Goal: Entertainment & Leisure: Consume media (video, audio)

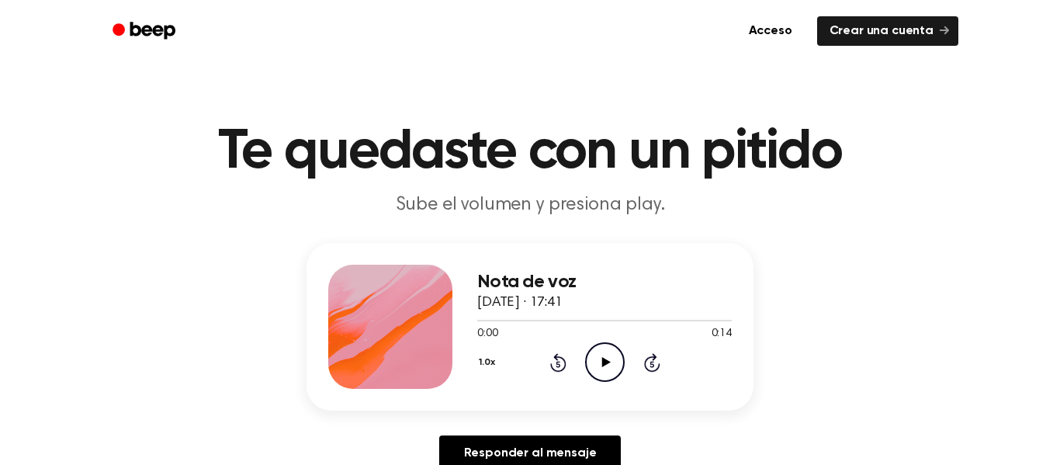
click at [610, 367] on icon "Play Audio" at bounding box center [605, 362] width 40 height 40
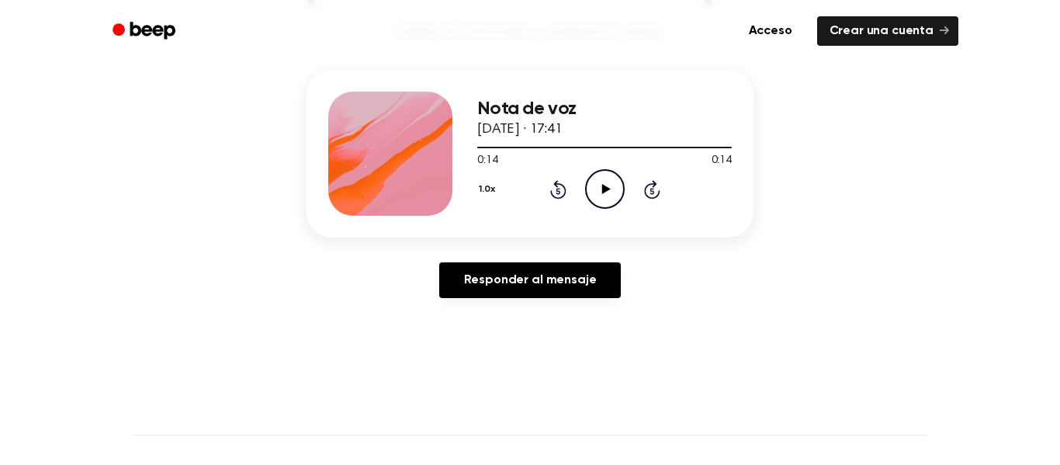
scroll to position [172, 0]
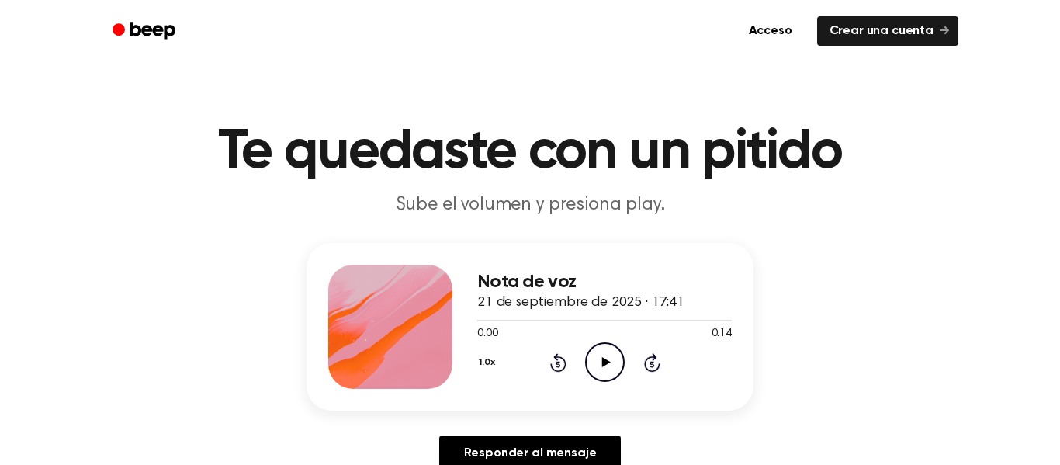
click at [603, 376] on icon "Play Audio" at bounding box center [605, 362] width 40 height 40
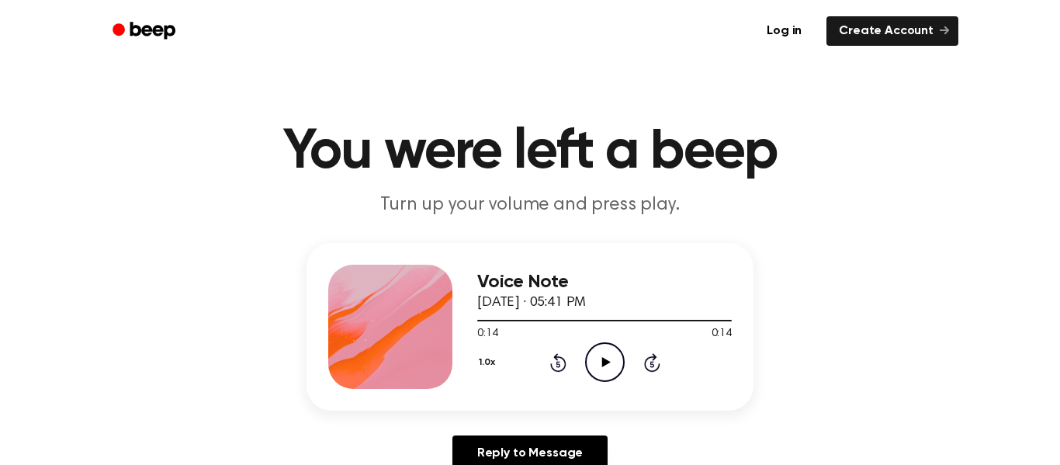
click at [614, 366] on icon "Play Audio" at bounding box center [605, 362] width 40 height 40
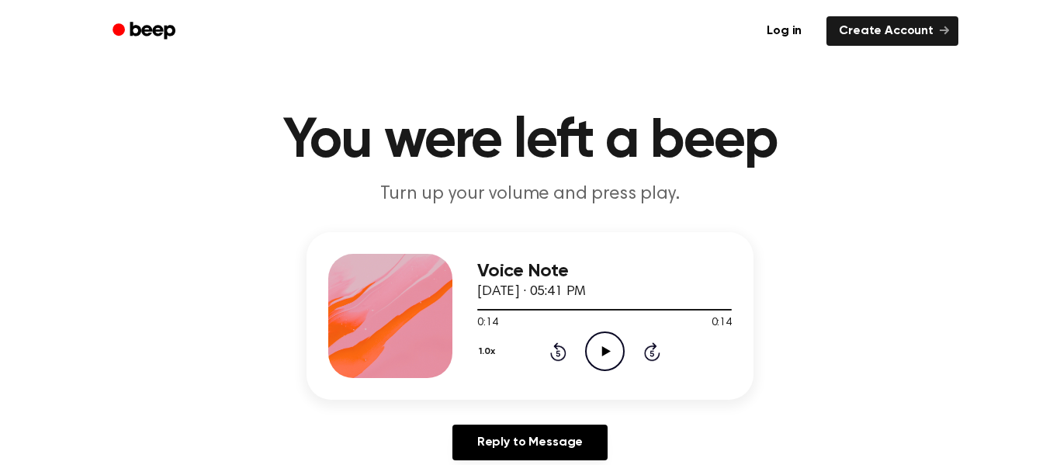
scroll to position [101, 0]
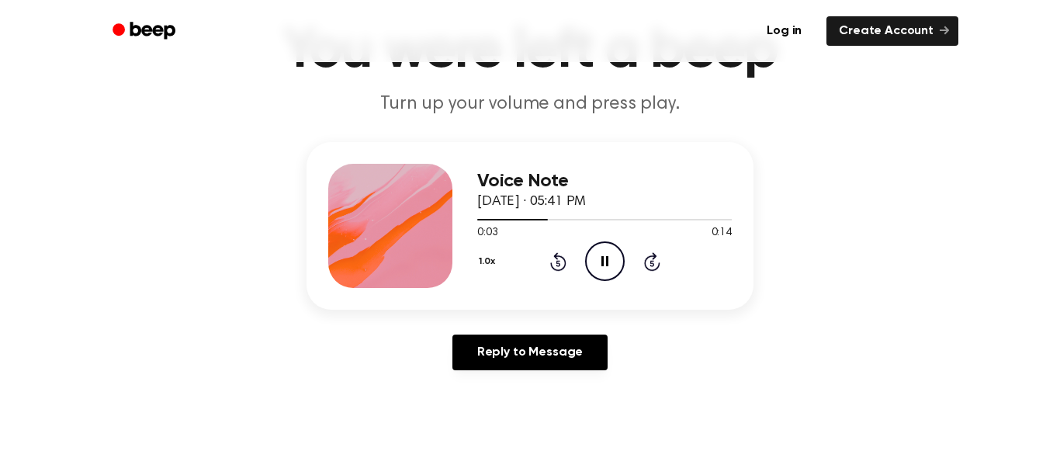
click at [599, 250] on icon "Pause Audio" at bounding box center [605, 261] width 40 height 40
drag, startPoint x: 542, startPoint y: 216, endPoint x: 484, endPoint y: 215, distance: 58.2
click at [484, 215] on div at bounding box center [604, 219] width 255 height 12
click at [481, 217] on span at bounding box center [478, 219] width 12 height 12
click at [608, 262] on icon at bounding box center [605, 261] width 9 height 10
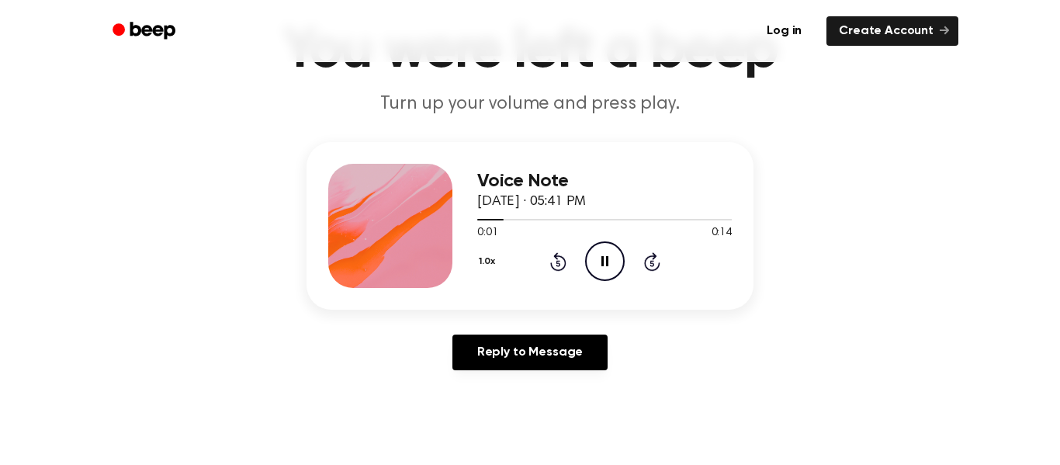
click at [608, 262] on icon at bounding box center [604, 261] width 7 height 10
click at [608, 263] on icon "Play Audio" at bounding box center [605, 261] width 40 height 40
click at [608, 265] on icon "Pause Audio" at bounding box center [605, 261] width 40 height 40
click at [608, 265] on icon "Play Audio" at bounding box center [605, 261] width 40 height 40
click at [606, 262] on icon at bounding box center [604, 261] width 7 height 10
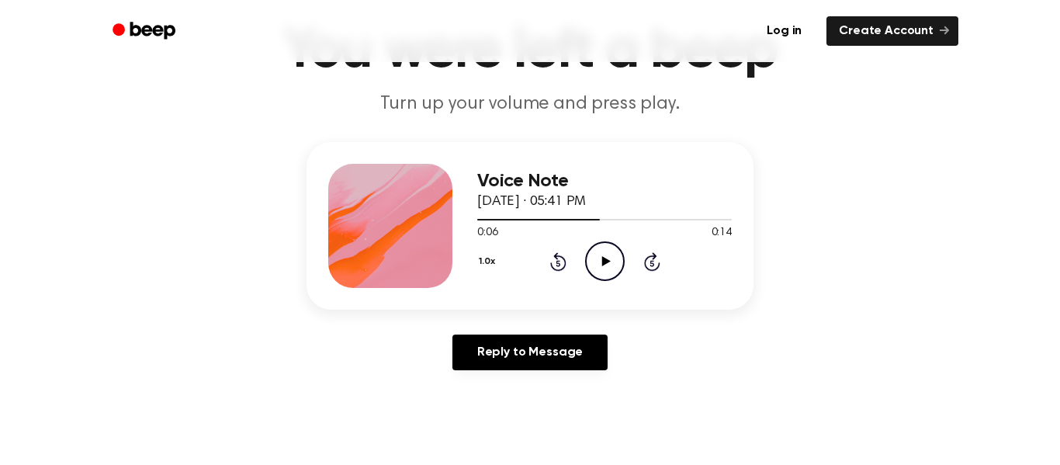
click at [560, 223] on div at bounding box center [604, 219] width 255 height 12
click at [601, 259] on icon at bounding box center [605, 261] width 9 height 10
click at [605, 264] on icon "Pause Audio" at bounding box center [605, 261] width 40 height 40
click at [607, 266] on icon "Play Audio" at bounding box center [605, 261] width 40 height 40
click at [607, 267] on icon "Pause Audio" at bounding box center [605, 261] width 40 height 40
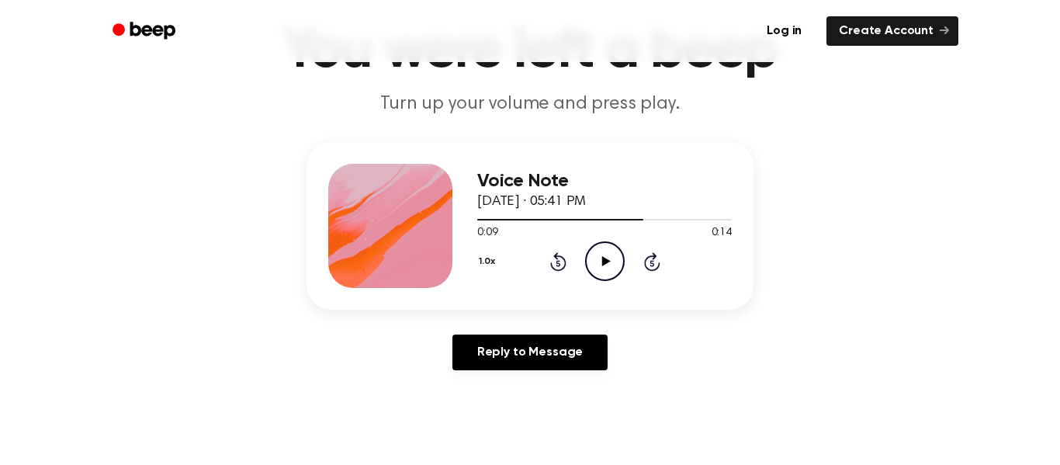
click at [603, 276] on icon "Play Audio" at bounding box center [605, 261] width 40 height 40
click at [603, 276] on icon "Pause Audio" at bounding box center [605, 261] width 40 height 40
click at [605, 282] on div "Voice Note [DATE] · 05:41 PM 0:11 0:14 Your browser does not support the [objec…" at bounding box center [604, 226] width 255 height 124
click at [600, 268] on icon "Play Audio" at bounding box center [605, 261] width 40 height 40
click at [622, 220] on div at bounding box center [604, 220] width 255 height 2
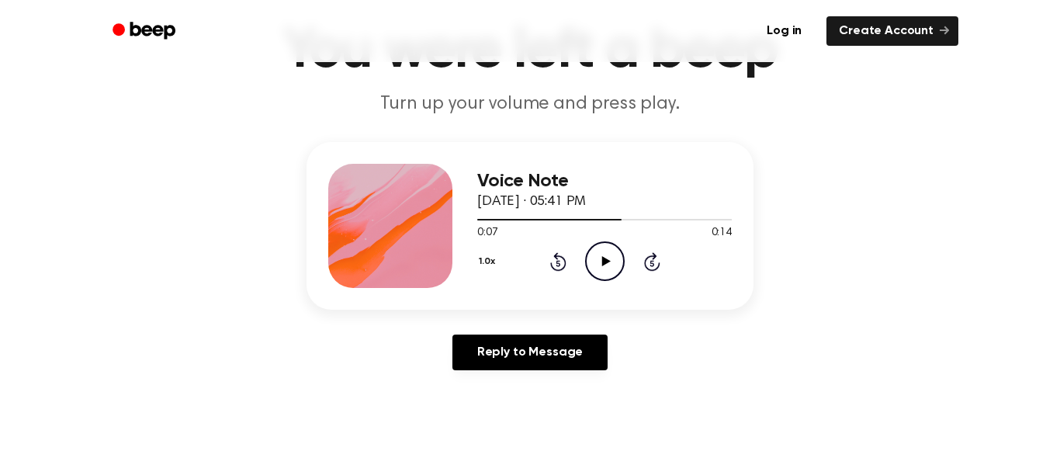
click at [596, 260] on icon "Play Audio" at bounding box center [605, 261] width 40 height 40
click at [588, 251] on circle at bounding box center [605, 261] width 38 height 38
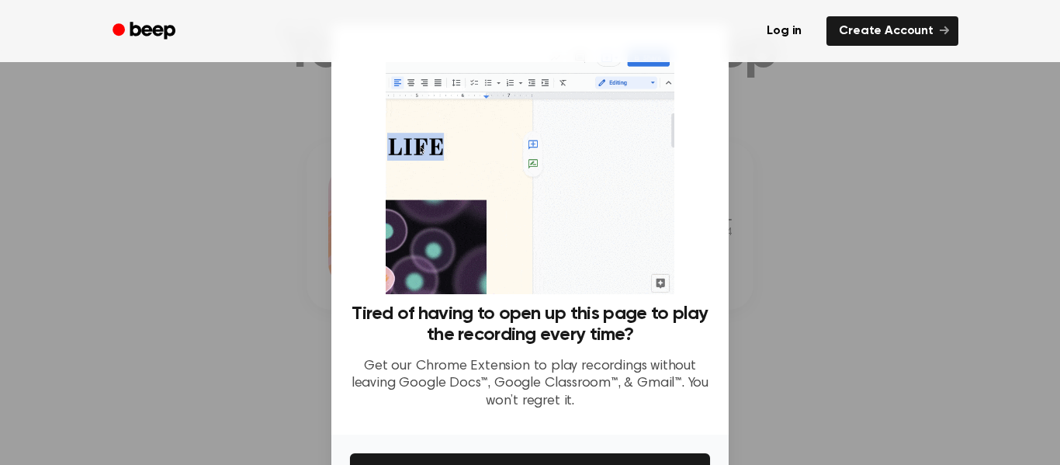
click at [799, 249] on div at bounding box center [530, 232] width 1060 height 465
click at [729, 291] on div at bounding box center [530, 232] width 1060 height 465
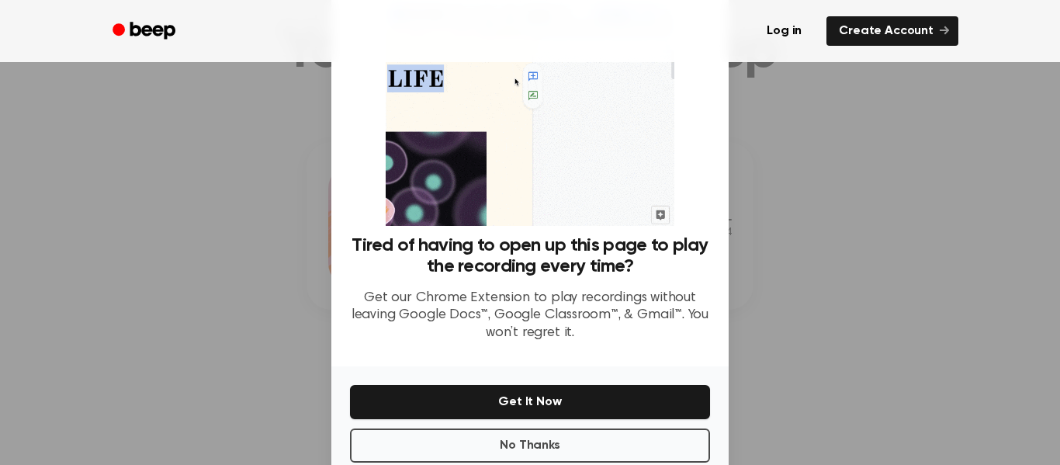
scroll to position [100, 0]
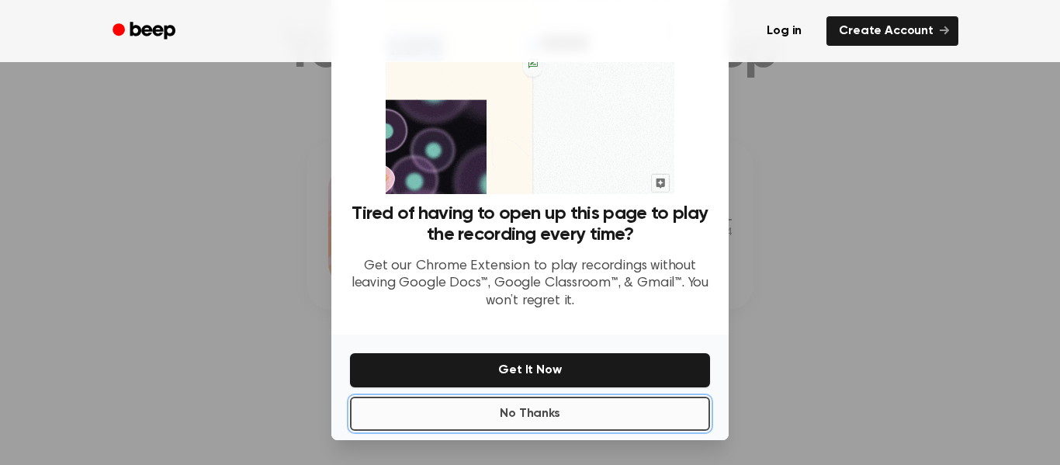
click at [550, 420] on button "No Thanks" at bounding box center [530, 414] width 360 height 34
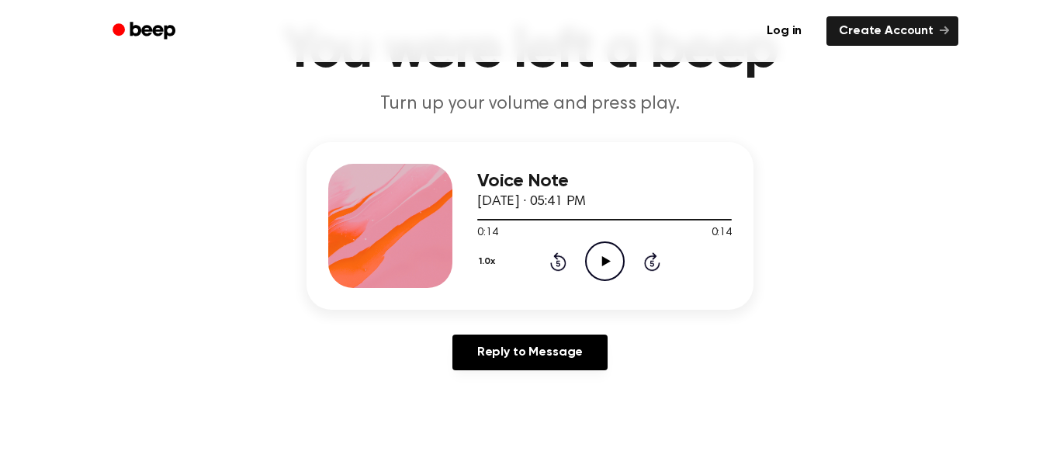
click at [605, 263] on icon at bounding box center [605, 261] width 9 height 10
click at [614, 265] on icon "Play Audio" at bounding box center [605, 261] width 40 height 40
click at [611, 264] on icon "Pause Audio" at bounding box center [605, 261] width 40 height 40
click at [483, 220] on div at bounding box center [529, 220] width 104 height 2
click at [616, 273] on icon "Play Audio" at bounding box center [605, 261] width 40 height 40
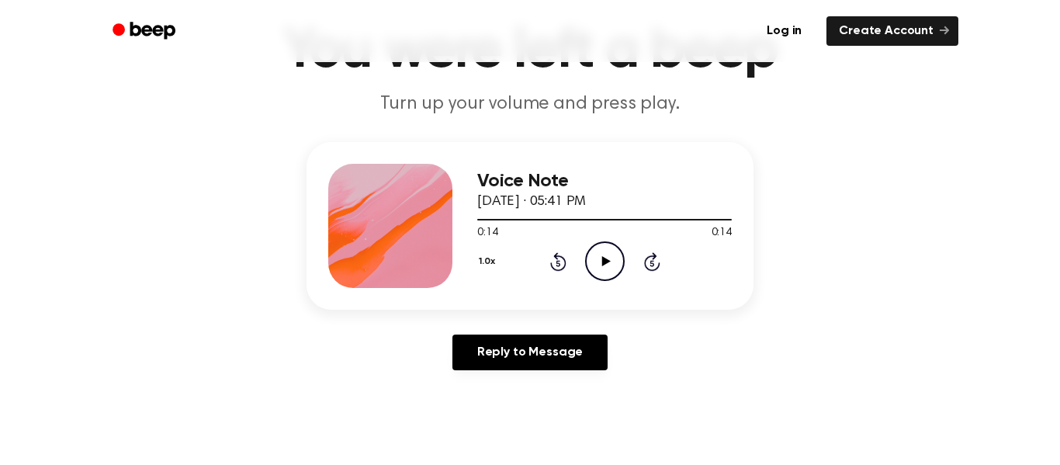
click at [587, 260] on icon "Play Audio" at bounding box center [605, 261] width 40 height 40
click at [587, 260] on icon "Pause Audio" at bounding box center [605, 261] width 40 height 40
click at [582, 265] on div "1.0x Rewind 5 seconds Play Audio Skip 5 seconds" at bounding box center [604, 261] width 255 height 40
click at [598, 265] on icon "Play Audio" at bounding box center [605, 261] width 40 height 40
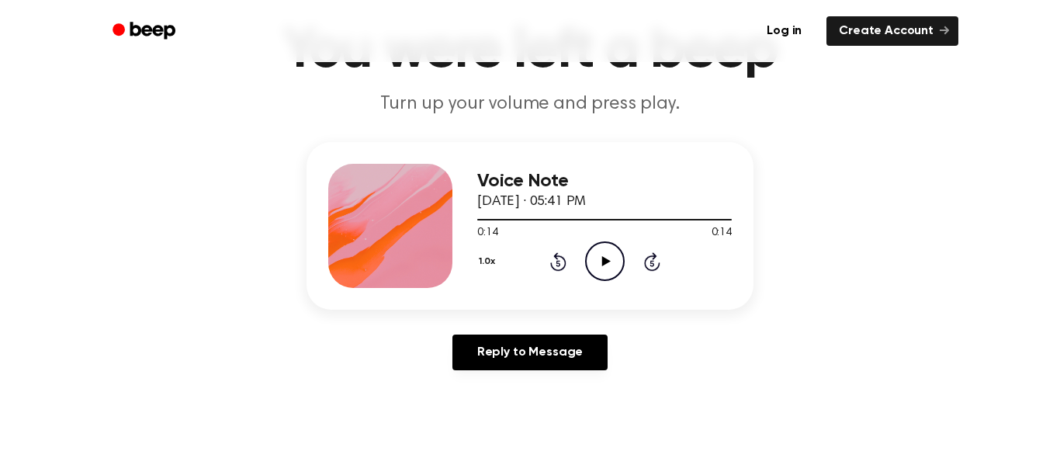
click at [599, 275] on icon "Play Audio" at bounding box center [605, 261] width 40 height 40
